Goal: Check status: Check status

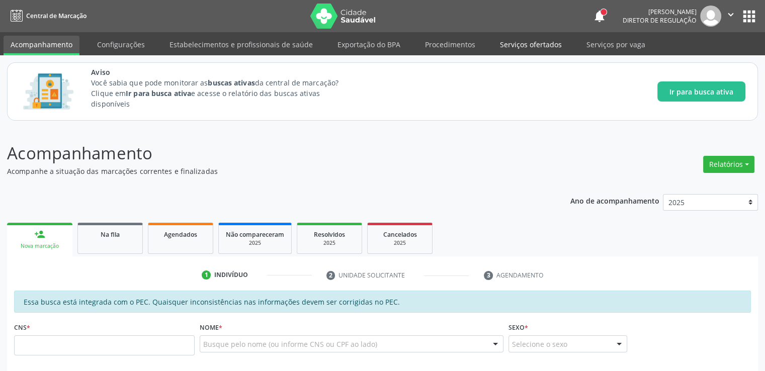
click at [528, 42] on link "Serviços ofertados" at bounding box center [531, 45] width 76 height 18
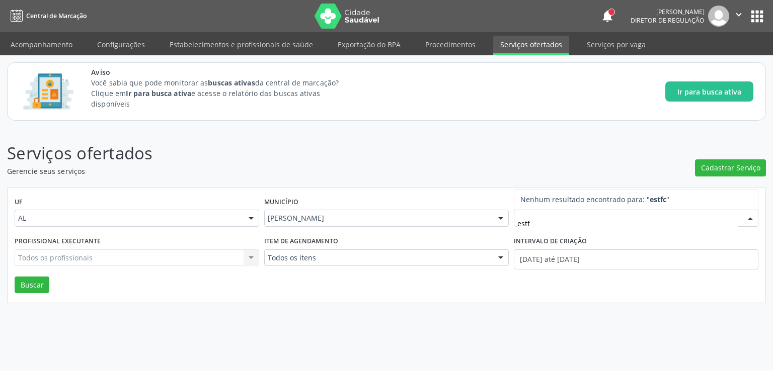
type input "est"
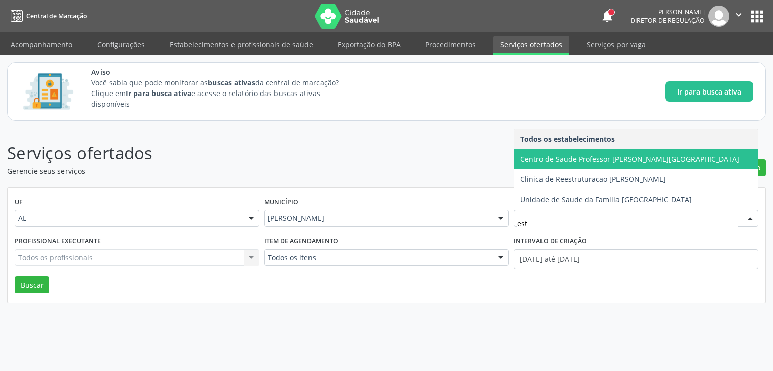
click at [564, 162] on span "Centro de Saude Professor [PERSON_NAME][GEOGRAPHIC_DATA]" at bounding box center [629, 159] width 219 height 10
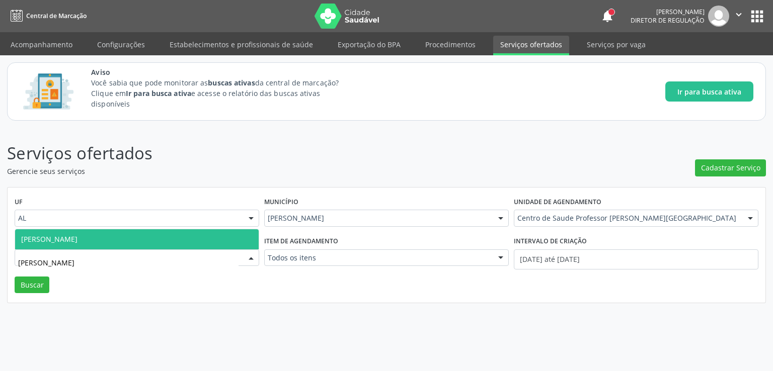
type input "[PERSON_NAME]"
click at [103, 241] on span "[PERSON_NAME]" at bounding box center [137, 239] width 244 height 20
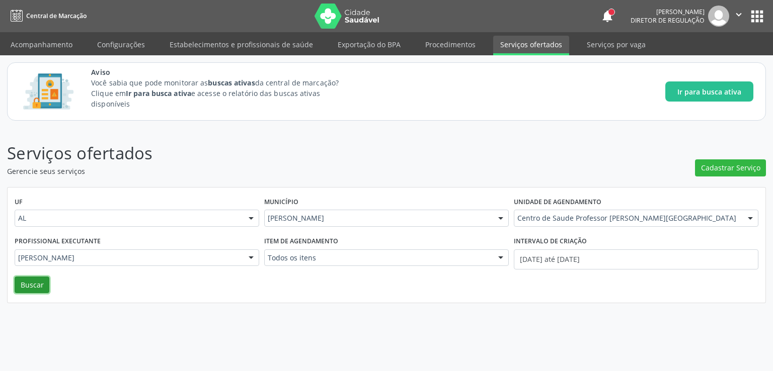
click at [18, 284] on button "Buscar" at bounding box center [32, 285] width 35 height 17
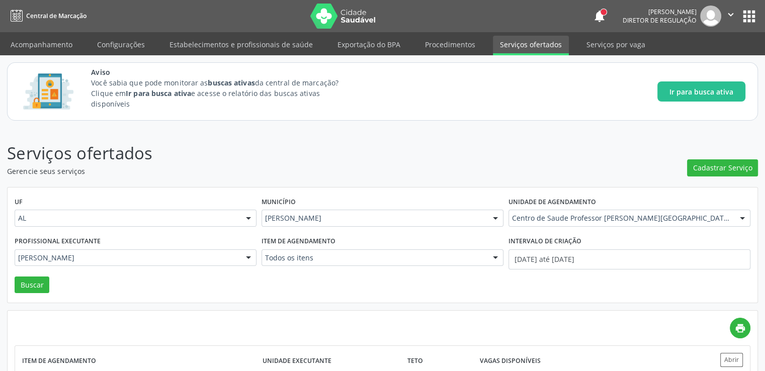
scroll to position [302, 0]
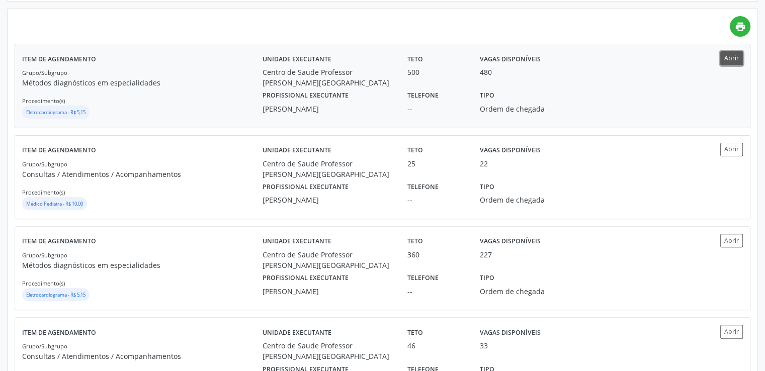
click at [737, 59] on button "Abrir" at bounding box center [731, 58] width 23 height 14
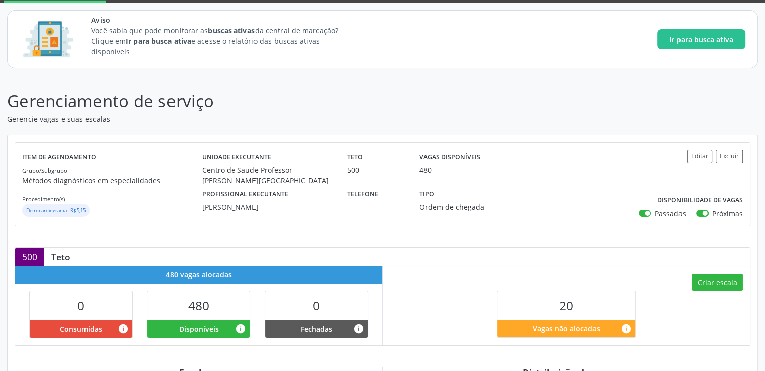
scroll to position [306, 0]
